Goal: Check status: Check status

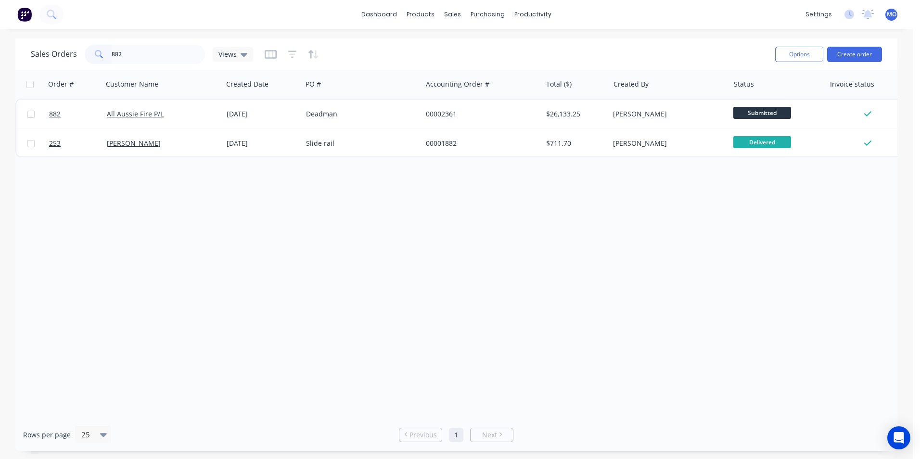
drag, startPoint x: 140, startPoint y: 55, endPoint x: 110, endPoint y: 51, distance: 30.1
click at [110, 51] on div "882" at bounding box center [145, 54] width 120 height 19
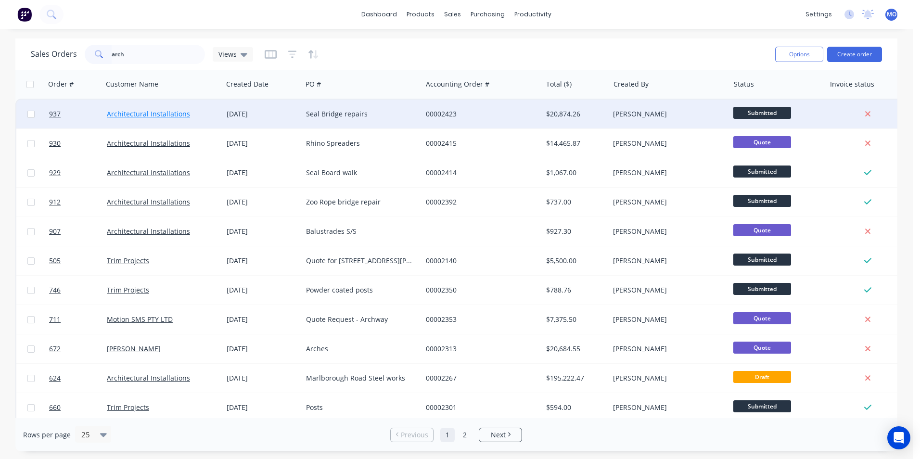
type input "arch"
click at [131, 117] on link "Architectural Installations" at bounding box center [148, 113] width 83 height 9
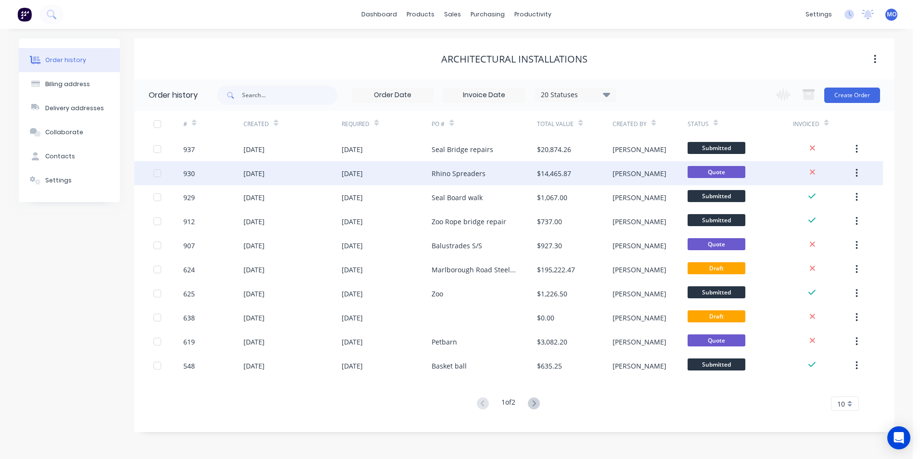
click at [376, 161] on div "[DATE]" at bounding box center [387, 173] width 90 height 24
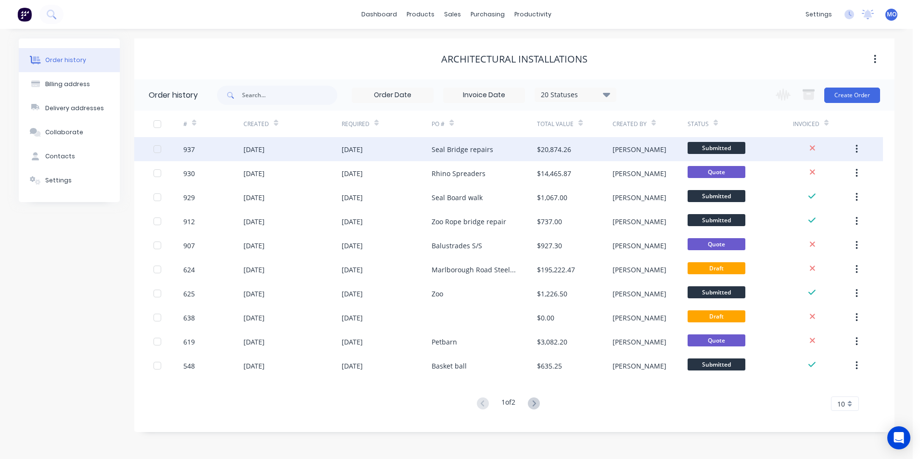
click at [424, 149] on div "[DATE]" at bounding box center [387, 149] width 90 height 24
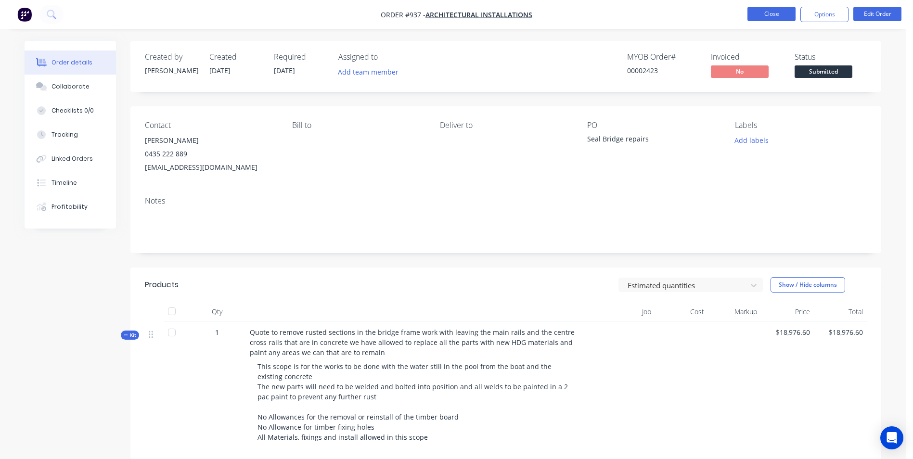
click at [766, 12] on button "Close" at bounding box center [771, 14] width 48 height 14
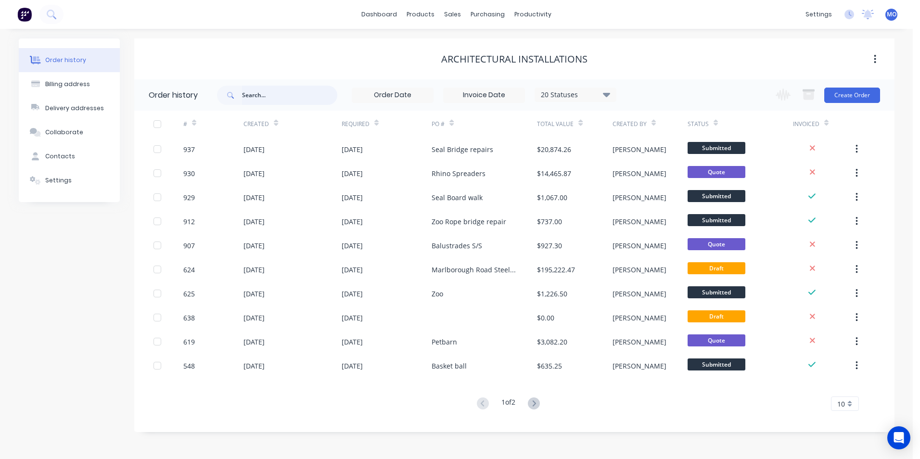
click at [260, 99] on input "text" at bounding box center [289, 95] width 95 height 19
click at [459, 17] on div "sales" at bounding box center [452, 14] width 26 height 14
click at [468, 49] on link "Sales Orders" at bounding box center [504, 45] width 128 height 19
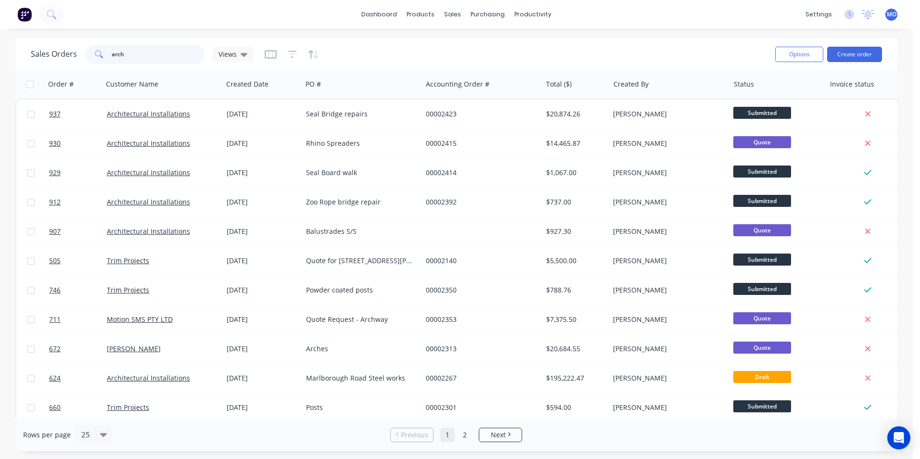
drag, startPoint x: 132, startPoint y: 53, endPoint x: 158, endPoint y: 55, distance: 25.6
click at [99, 55] on div "arch" at bounding box center [145, 54] width 120 height 19
type input "802"
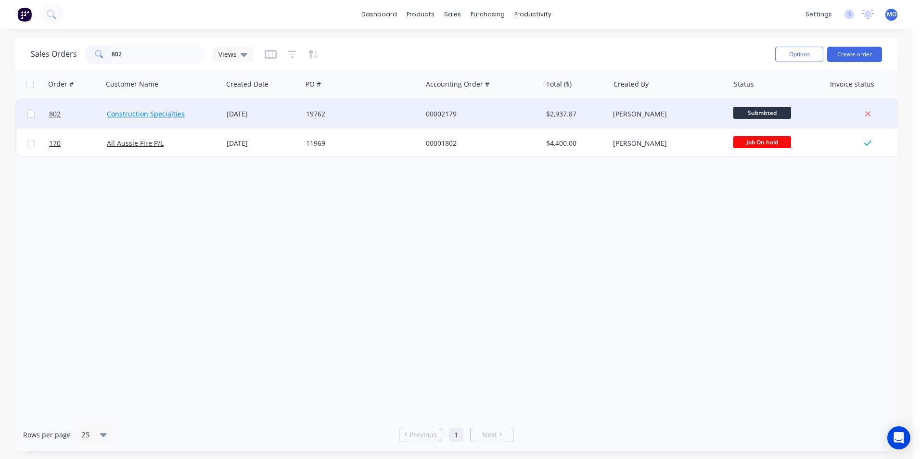
click at [151, 113] on link "Construction Specialties" at bounding box center [146, 113] width 78 height 9
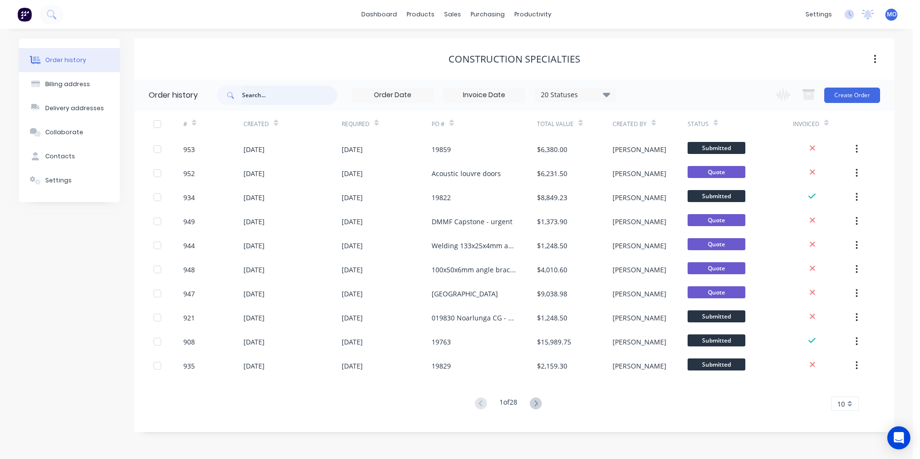
click at [246, 99] on input "text" at bounding box center [289, 95] width 95 height 19
type input "802"
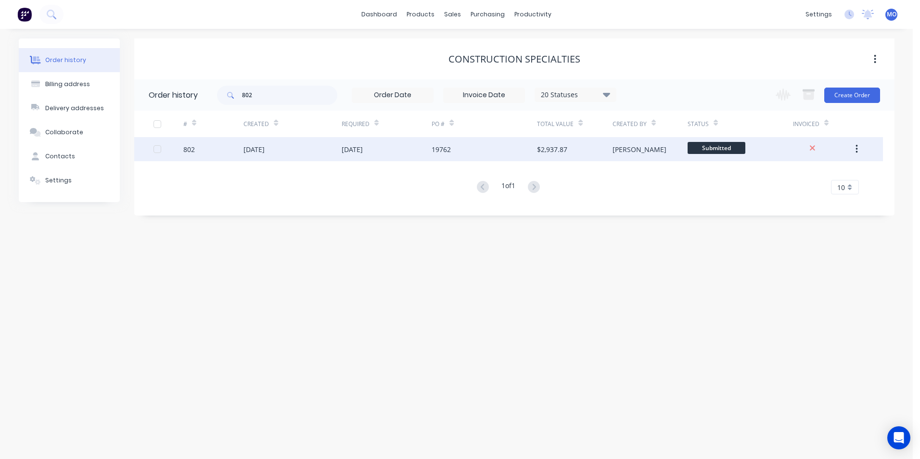
click at [250, 158] on div "[DATE]" at bounding box center [292, 149] width 98 height 24
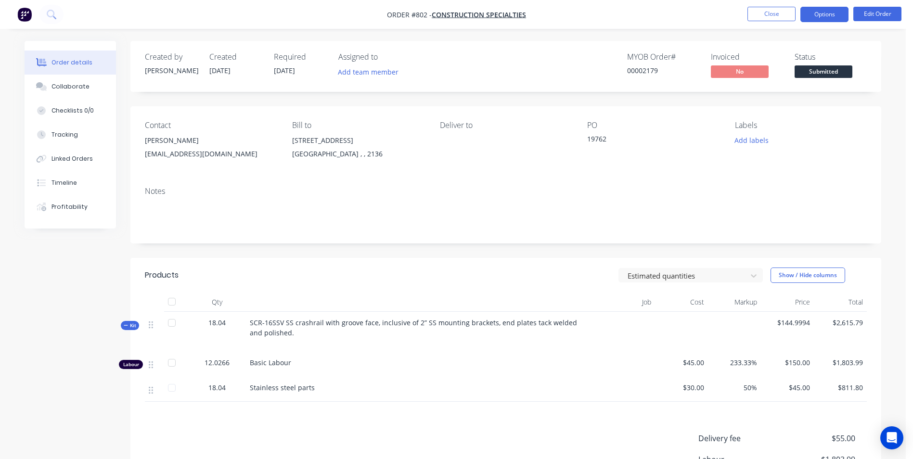
click at [821, 19] on button "Options" at bounding box center [824, 14] width 48 height 15
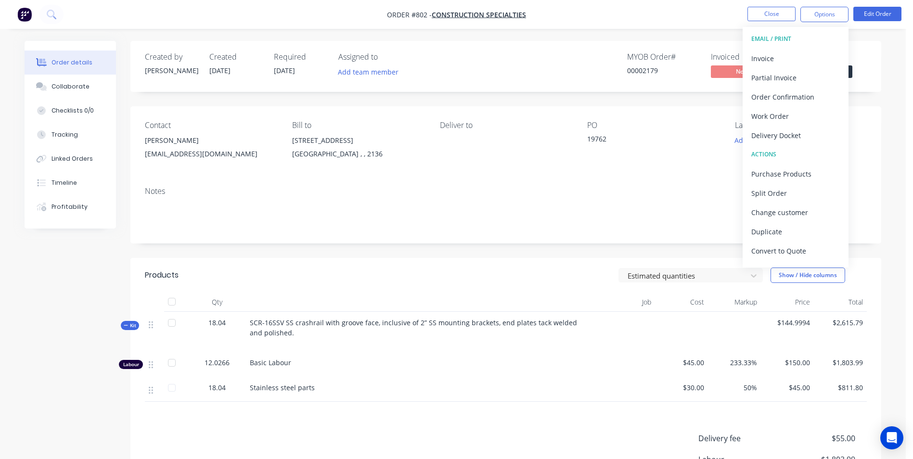
click at [772, 131] on div "Delivery Docket" at bounding box center [795, 135] width 89 height 14
click at [762, 100] on div "Without pricing" at bounding box center [795, 97] width 89 height 14
